Goal: Information Seeking & Learning: Learn about a topic

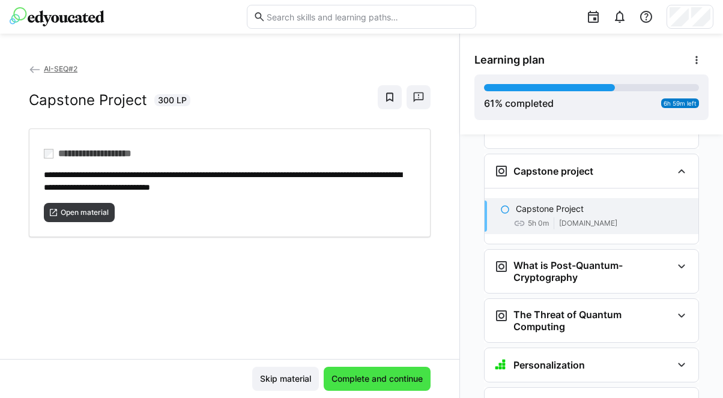
click at [379, 373] on span "Complete and continue" at bounding box center [377, 379] width 95 height 12
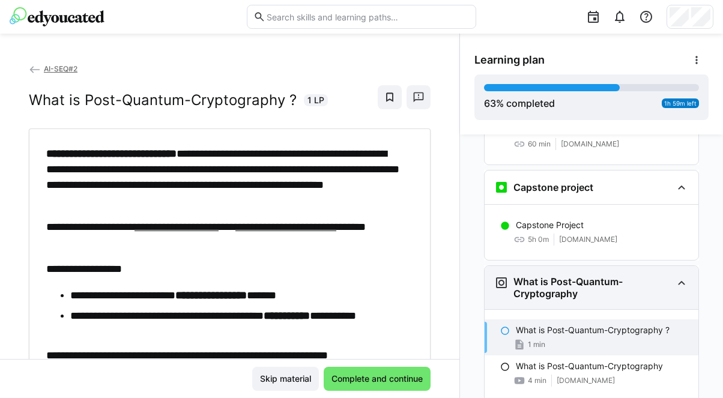
scroll to position [2027, 0]
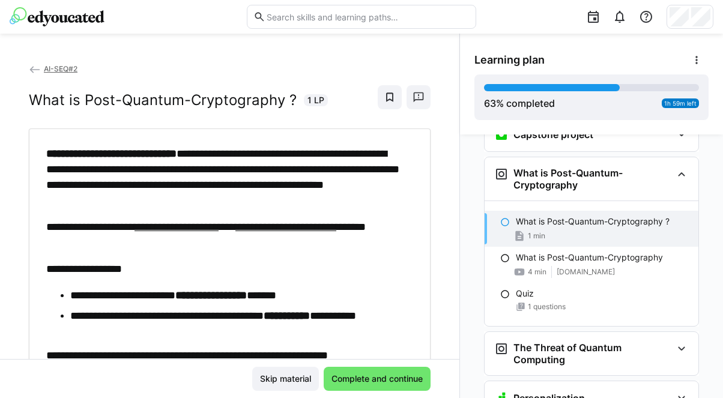
scroll to position [2029, 0]
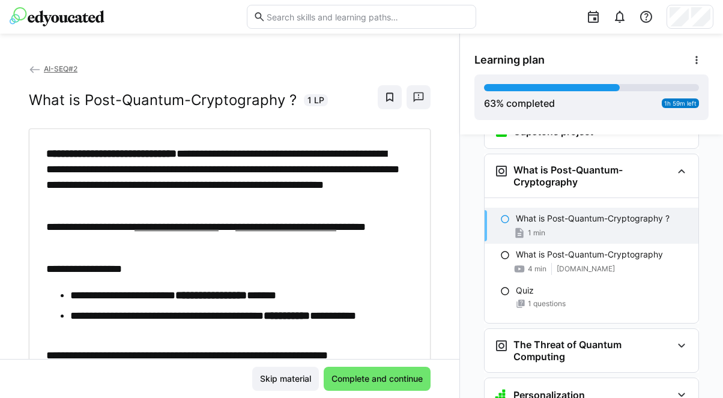
click at [56, 65] on span "AI-SEQ#2" at bounding box center [61, 68] width 34 height 9
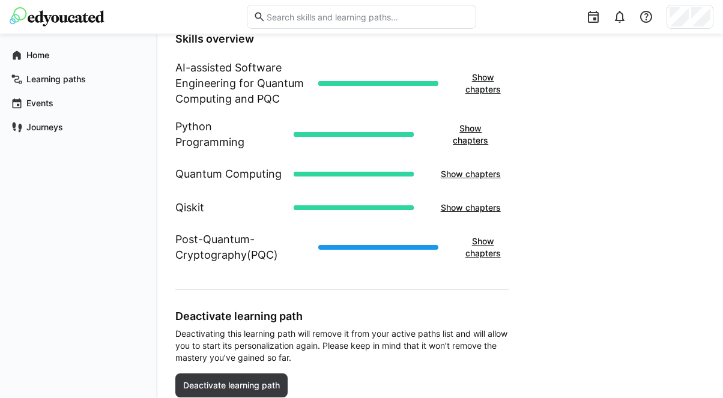
scroll to position [477, 0]
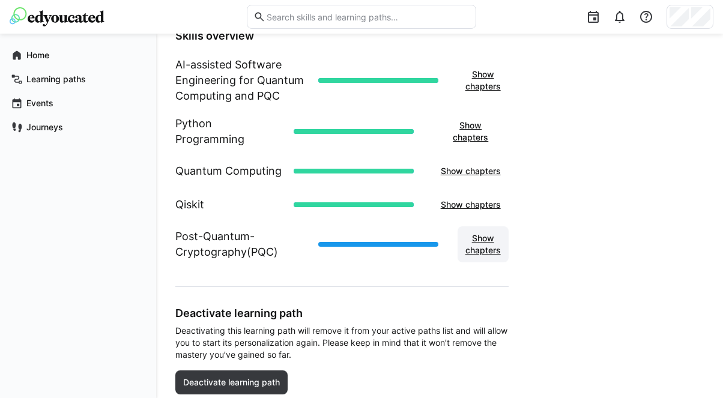
click at [469, 232] on span "Show chapters" at bounding box center [482, 244] width 39 height 24
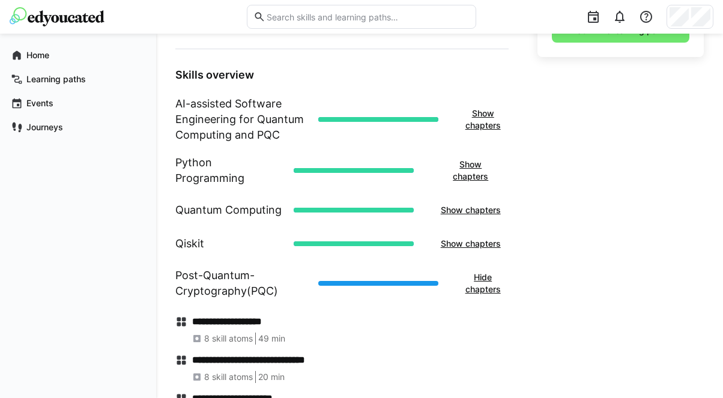
scroll to position [411, 0]
